Goal: Transaction & Acquisition: Purchase product/service

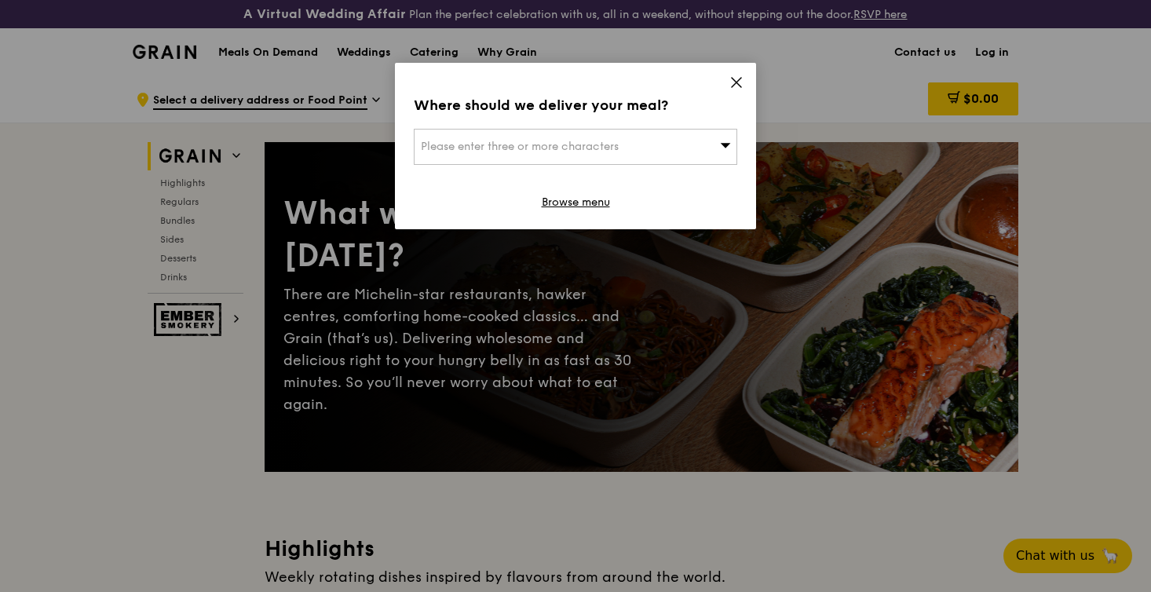
click at [613, 153] on div "Please enter three or more characters" at bounding box center [575, 147] width 323 height 36
type input "0"
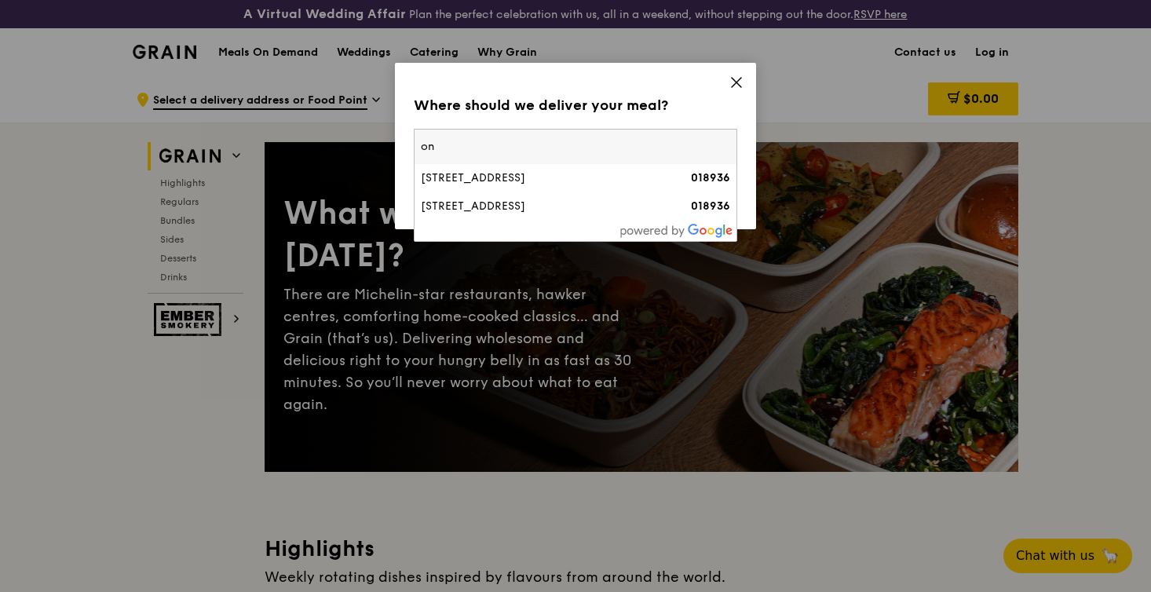
type input "o"
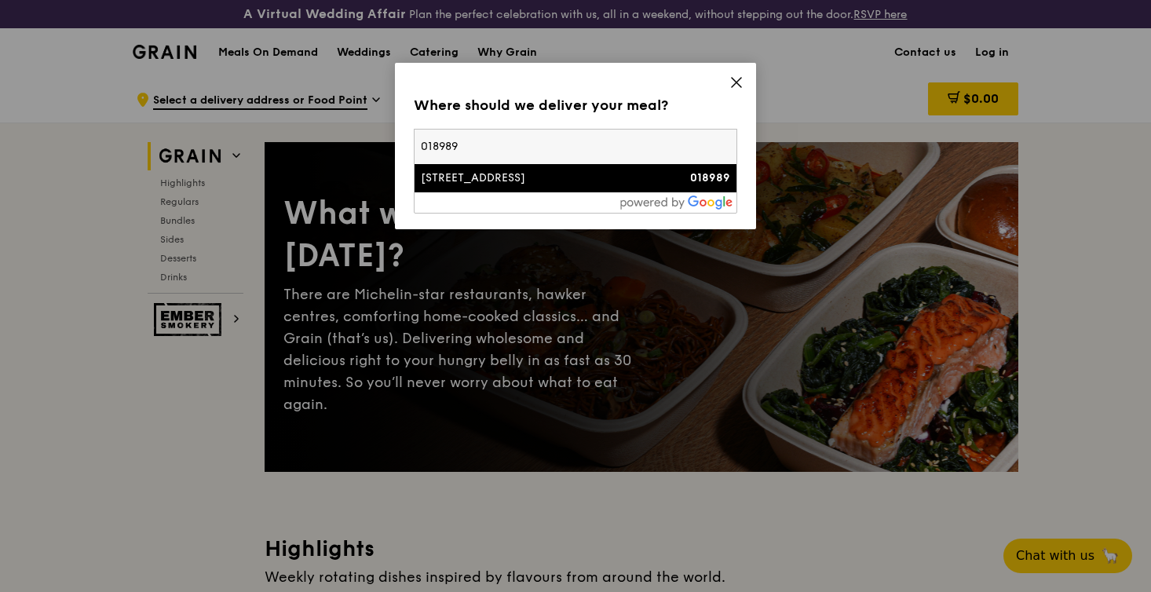
type input "018989"
click at [507, 181] on div "1 Marina Boulevard" at bounding box center [537, 178] width 232 height 16
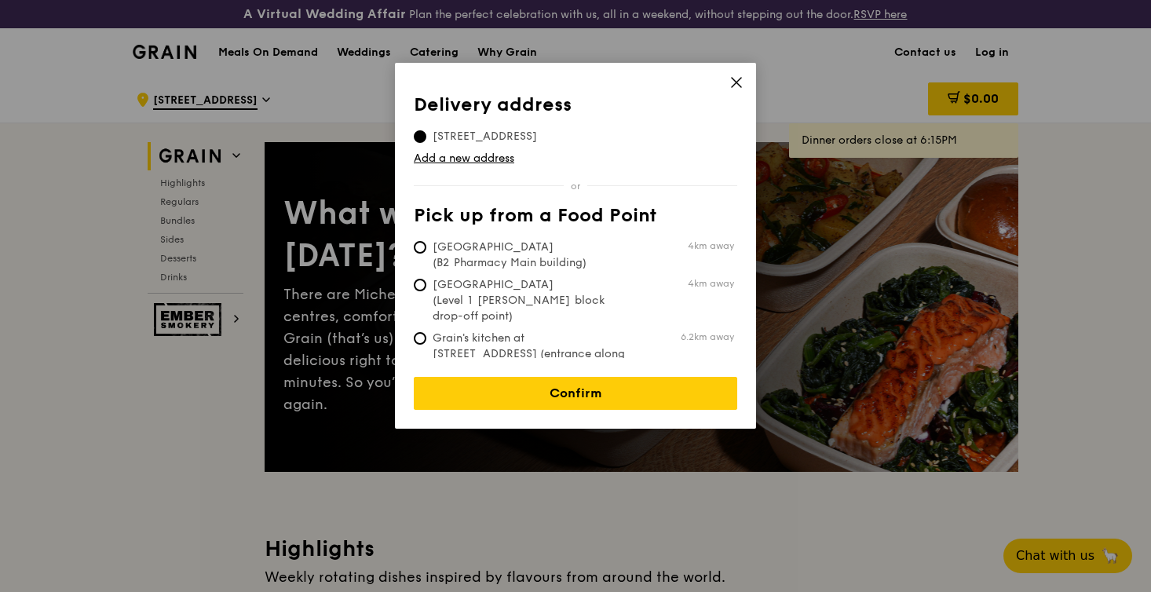
click at [483, 258] on span "[GEOGRAPHIC_DATA] (B2 Pharmacy Main building)" at bounding box center [531, 254] width 234 height 31
click at [426, 254] on input "Tan Tock Seng Hospital (B2 Pharmacy Main building) 4km away" at bounding box center [420, 247] width 13 height 13
radio input "true"
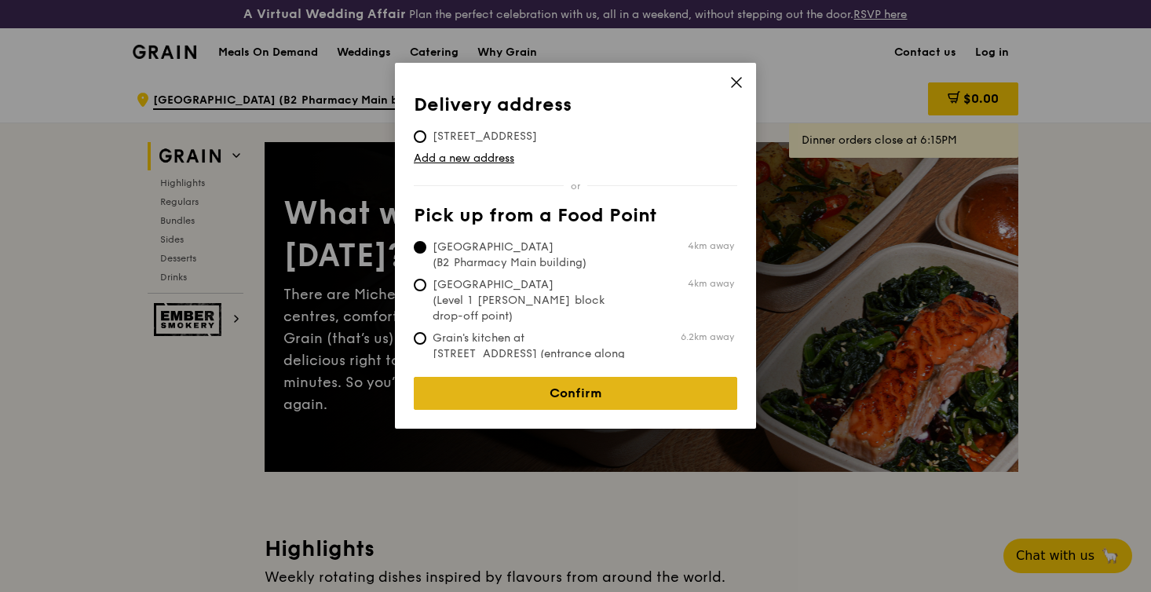
click at [438, 387] on link "Confirm" at bounding box center [575, 393] width 323 height 33
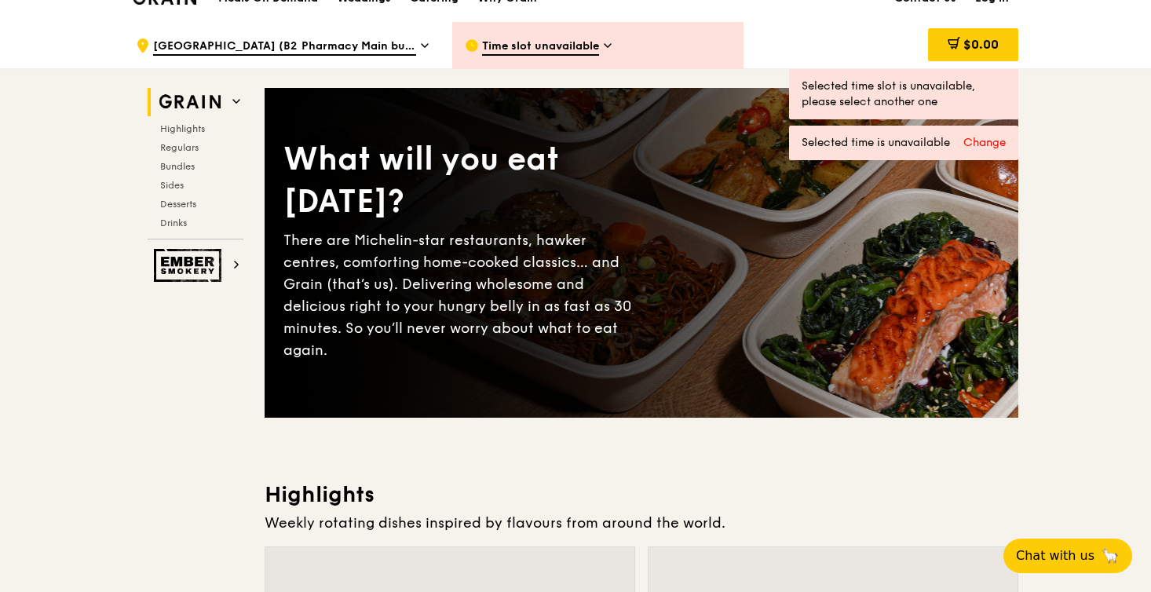
scroll to position [31, 0]
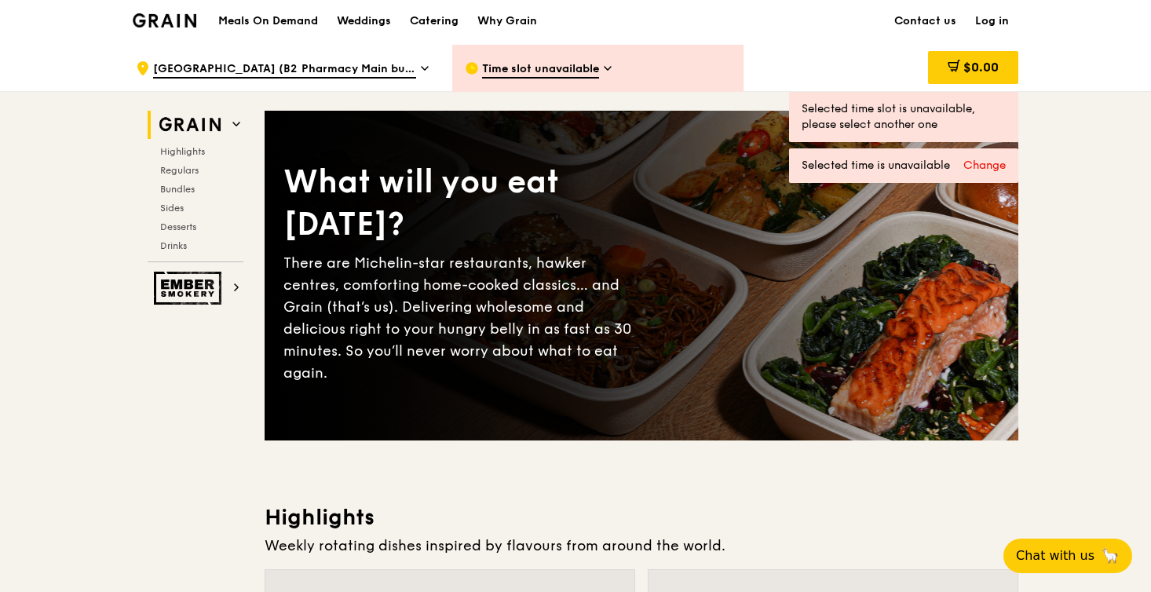
click at [436, 14] on div "Catering" at bounding box center [434, 21] width 49 height 47
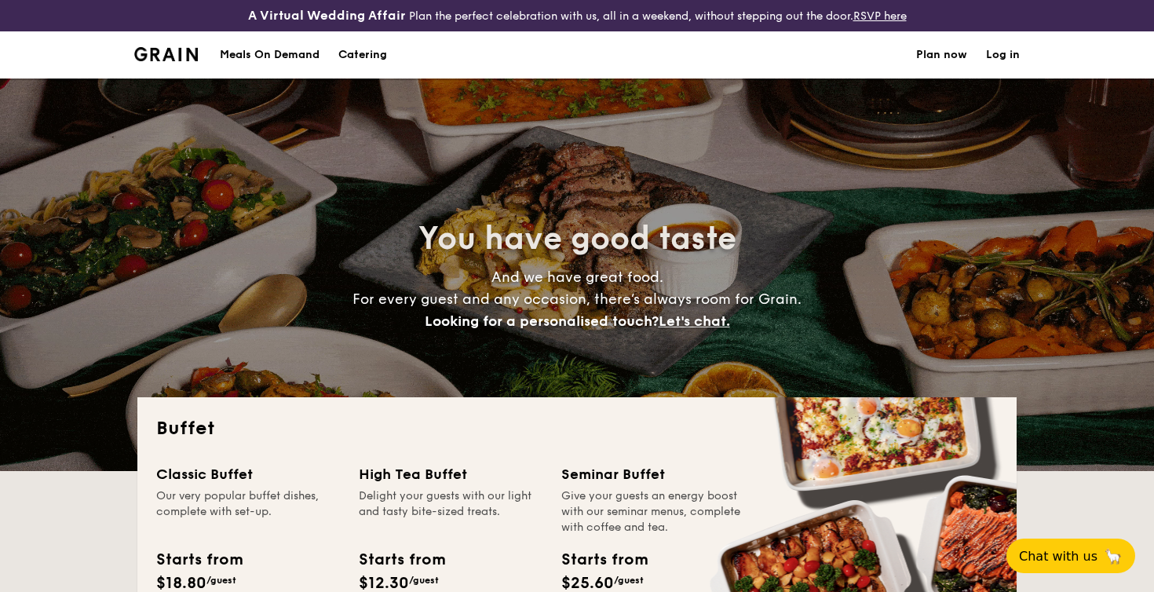
select select
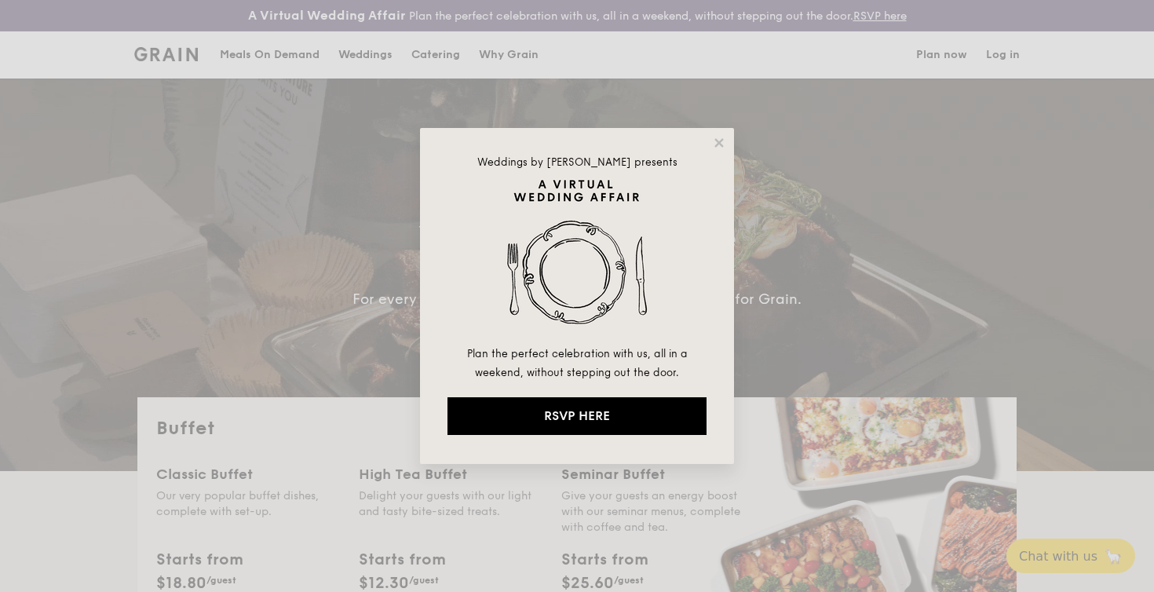
click at [333, 323] on div "Weddings by Grain presents Plan the perfect celebration with us, all in a weeke…" at bounding box center [577, 296] width 1154 height 592
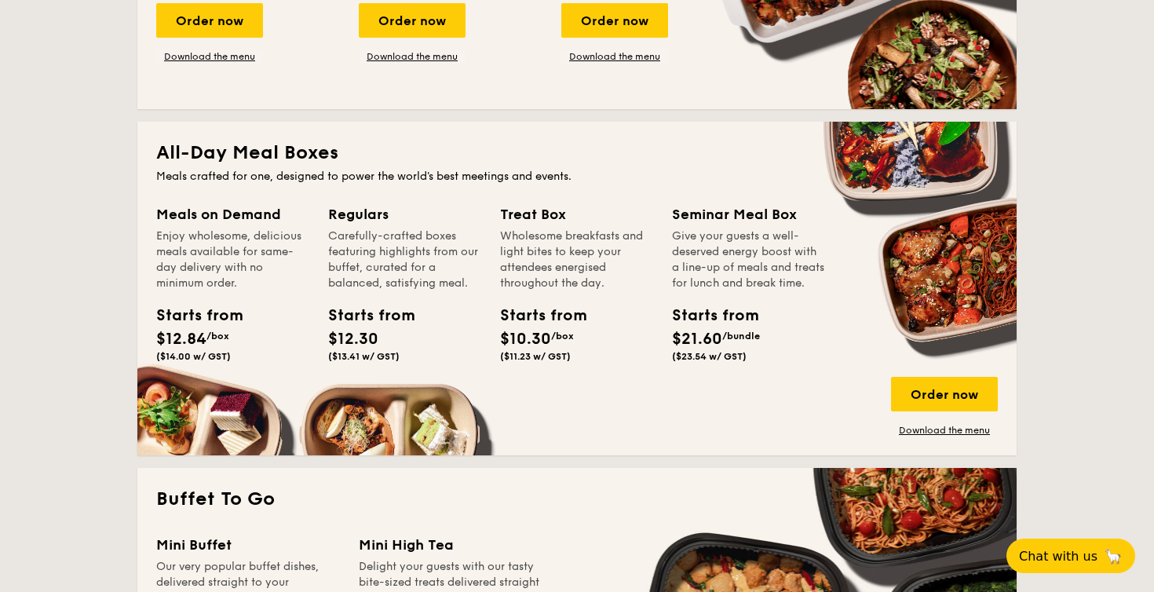
scroll to position [506, 0]
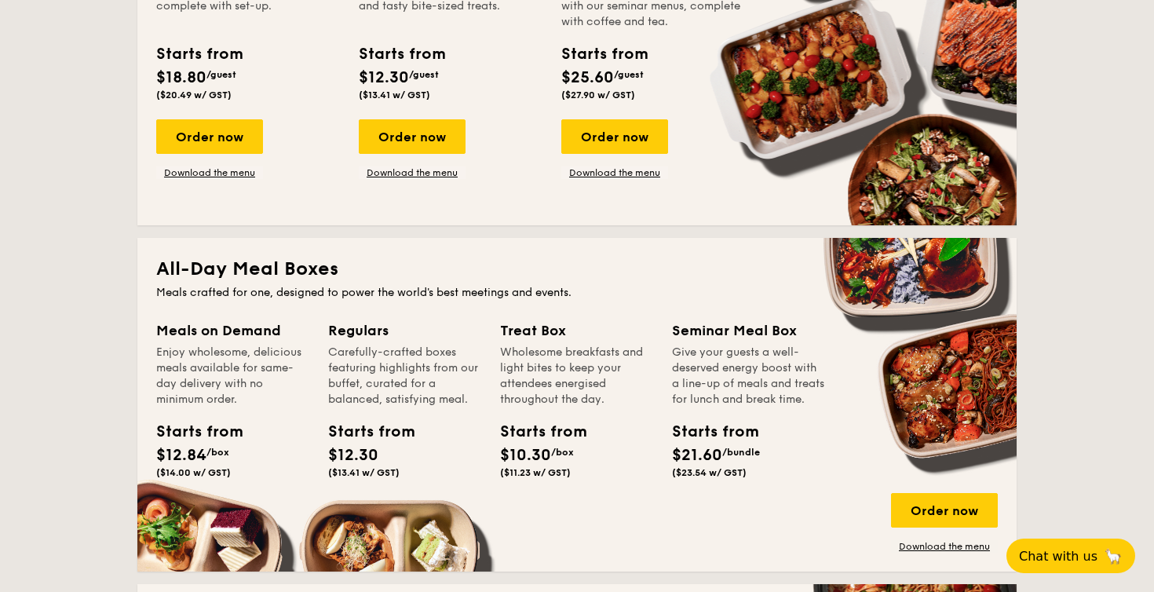
click at [374, 427] on div "Starts from" at bounding box center [363, 432] width 71 height 24
click at [370, 330] on div "Regulars" at bounding box center [404, 330] width 153 height 22
click at [367, 469] on span "($13.41 w/ GST)" at bounding box center [363, 472] width 71 height 11
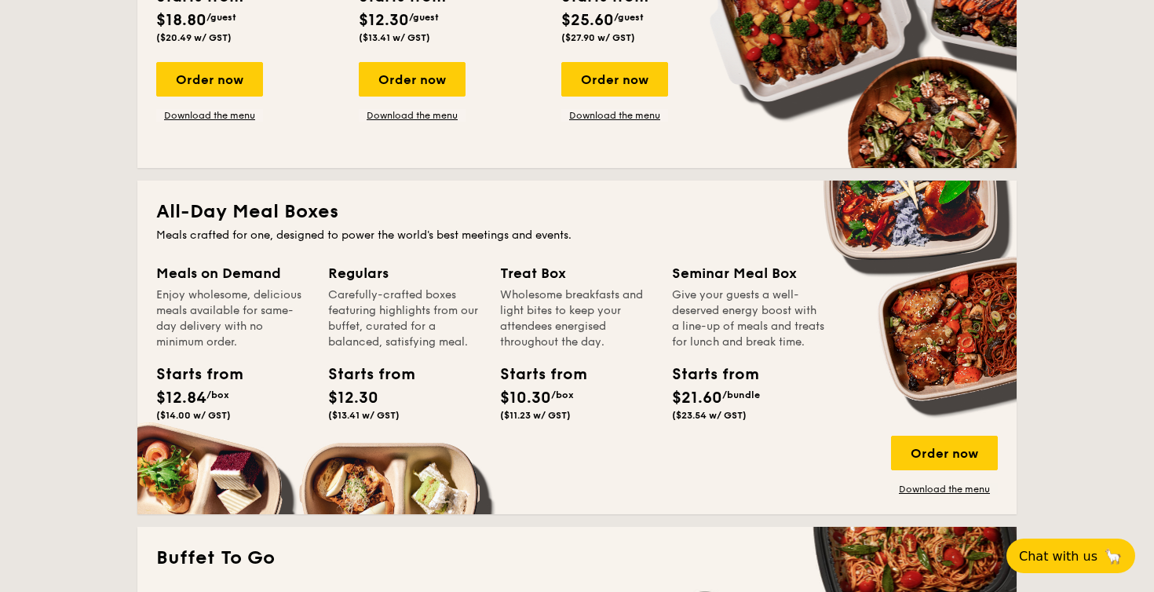
scroll to position [478, 0]
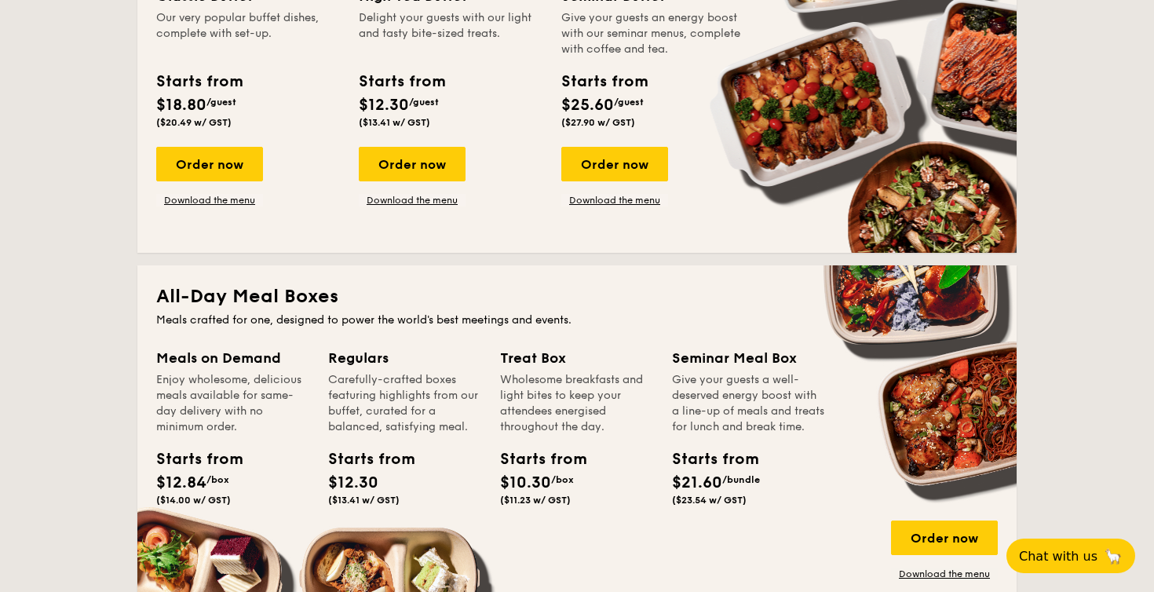
click at [361, 538] on div "Regulars Carefully-crafted boxes featuring highlights from our buffet, curated …" at bounding box center [414, 448] width 172 height 203
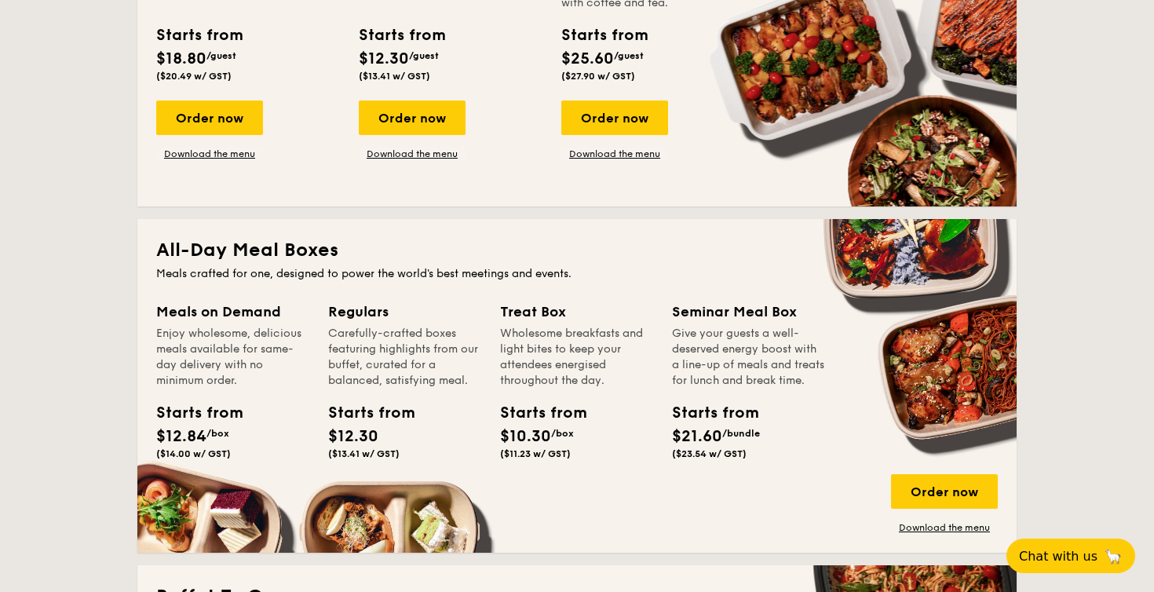
scroll to position [542, 0]
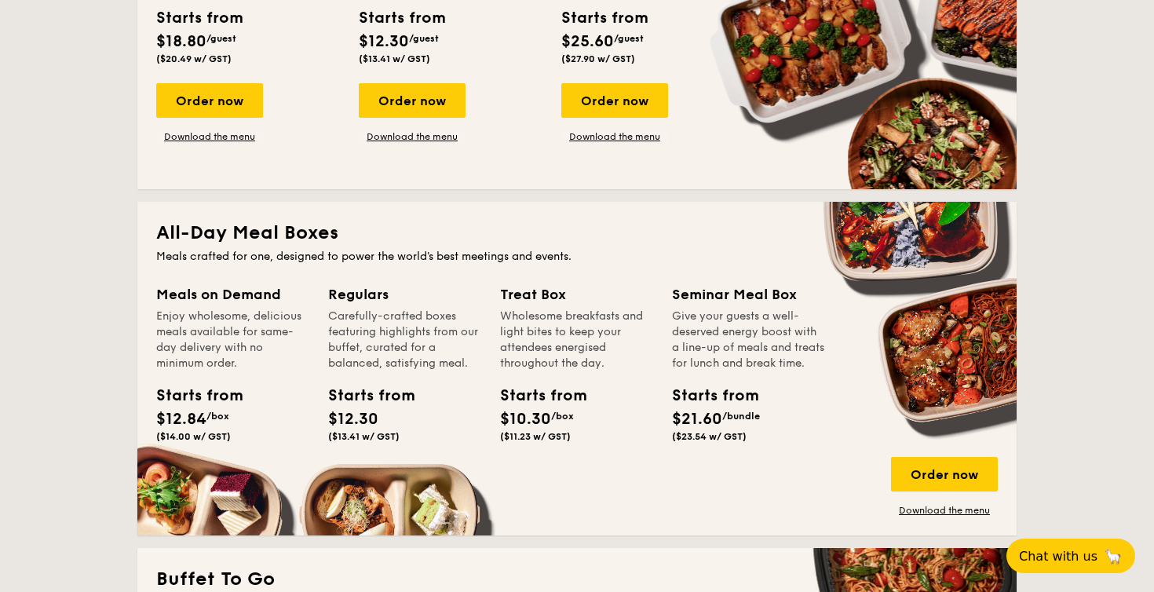
click at [358, 520] on div "All-Day Meal Boxes Meals crafted for one, designed to power the world's best me…" at bounding box center [576, 369] width 879 height 334
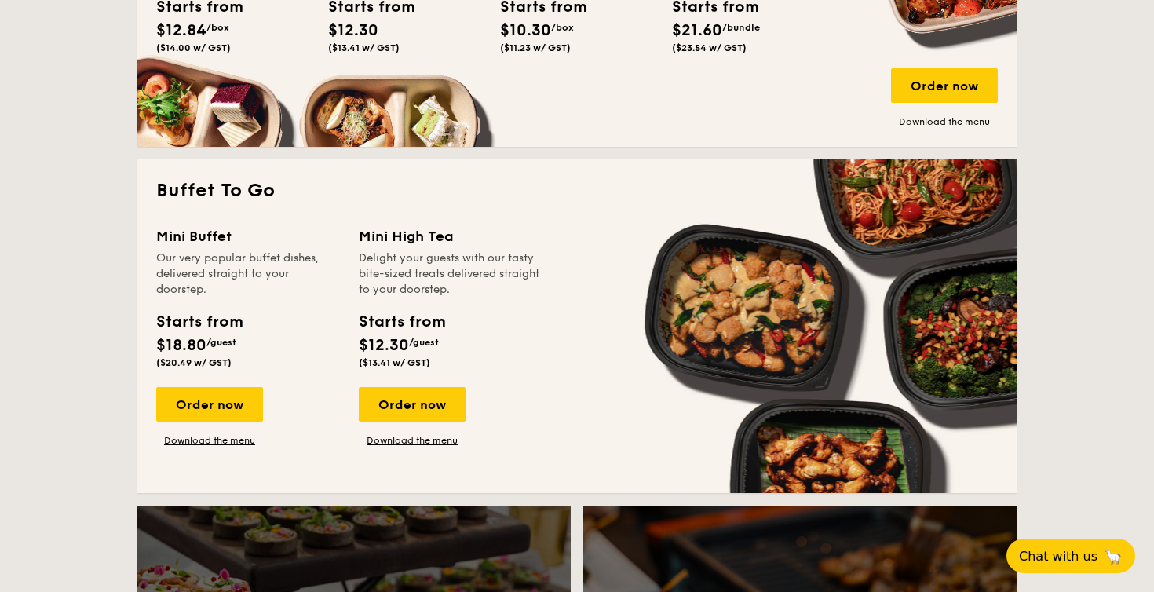
scroll to position [973, 0]
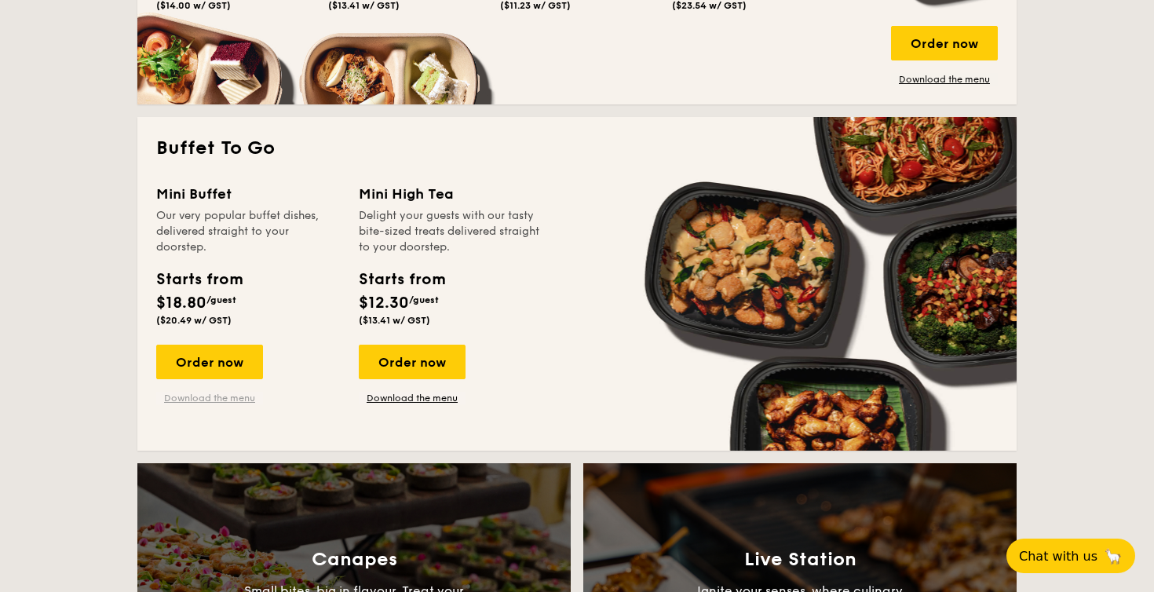
click at [232, 394] on link "Download the menu" at bounding box center [209, 398] width 107 height 13
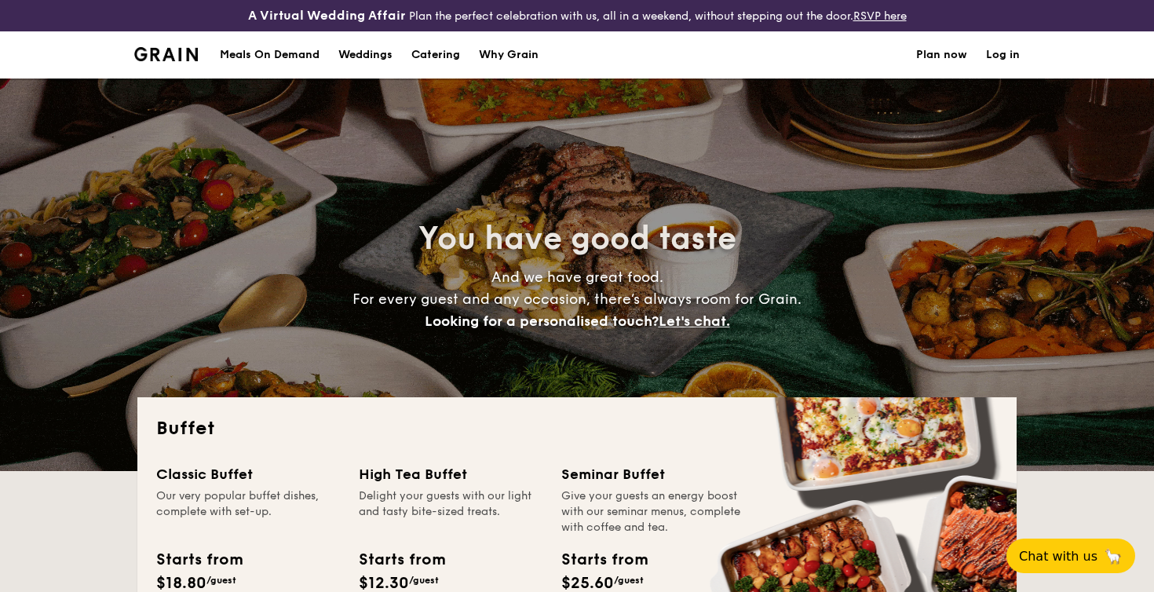
scroll to position [0, 0]
click at [285, 51] on div "Meals On Demand" at bounding box center [270, 54] width 100 height 47
